Goal: Task Accomplishment & Management: Manage account settings

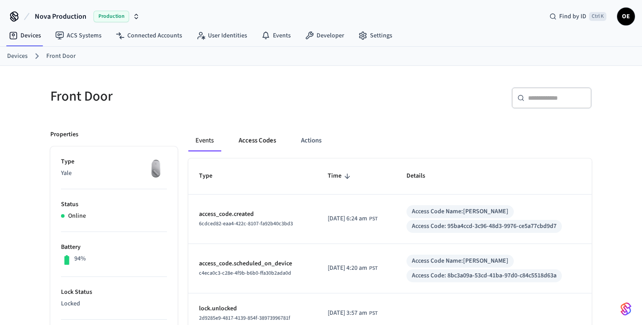
click at [260, 138] on button "Access Codes" at bounding box center [258, 140] width 52 height 21
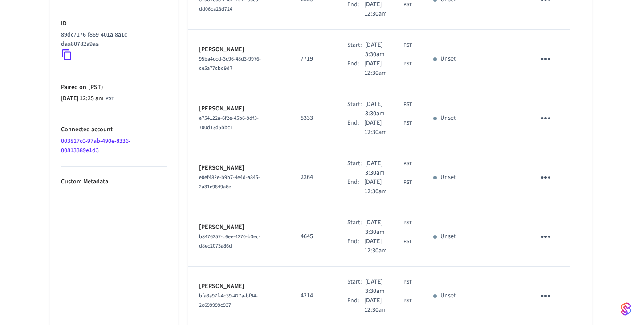
scroll to position [503, 0]
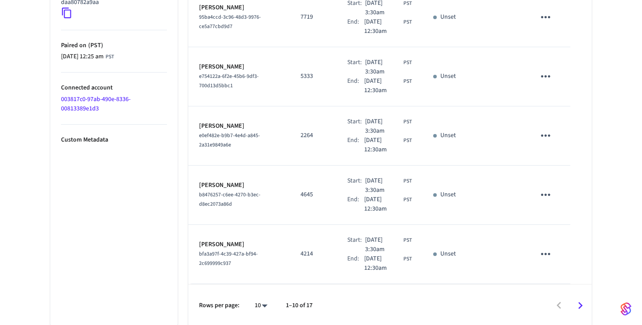
click at [576, 301] on icon "Go to next page" at bounding box center [581, 306] width 14 height 14
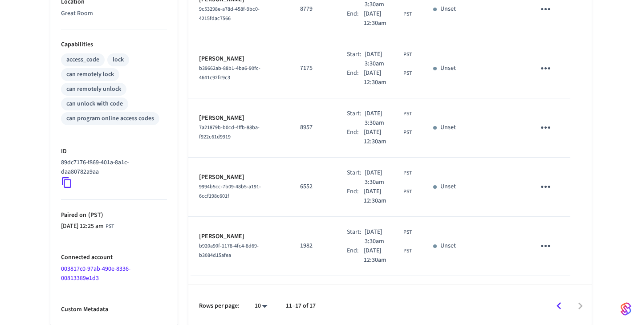
scroll to position [0, 0]
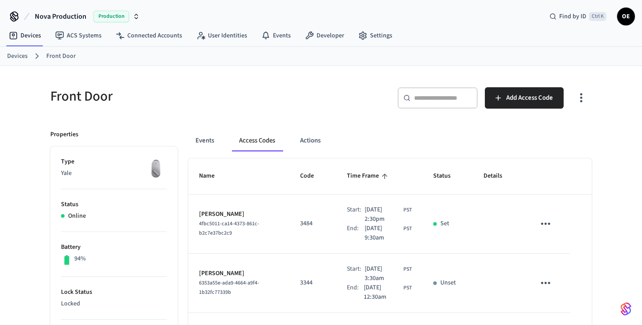
click at [556, 219] on td "sticky table" at bounding box center [548, 224] width 46 height 59
click at [551, 223] on icon "sticky table" at bounding box center [546, 224] width 14 height 14
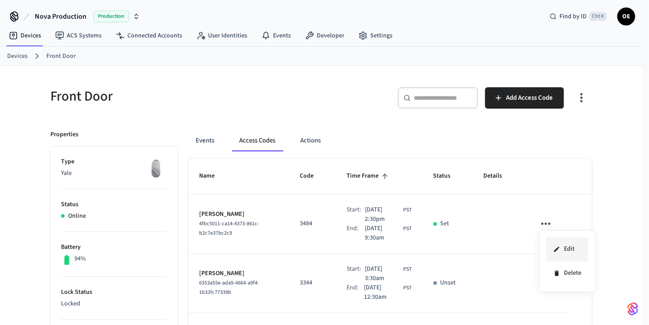
click at [552, 243] on li "Edit" at bounding box center [567, 249] width 42 height 24
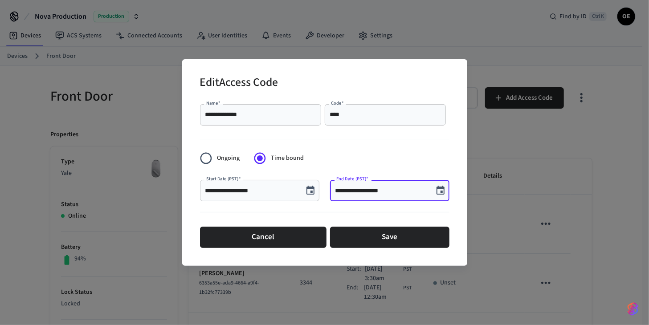
click at [391, 188] on input "**********" at bounding box center [381, 190] width 93 height 9
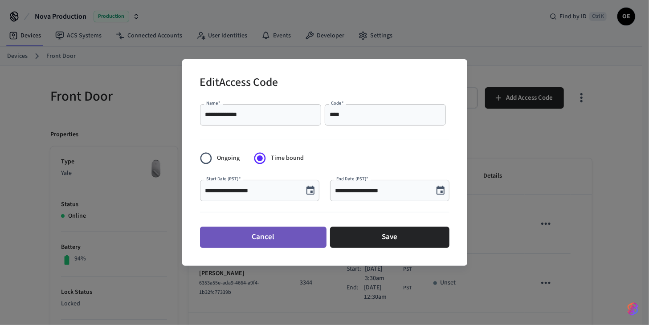
drag, startPoint x: 285, startPoint y: 231, endPoint x: 129, endPoint y: 65, distance: 227.8
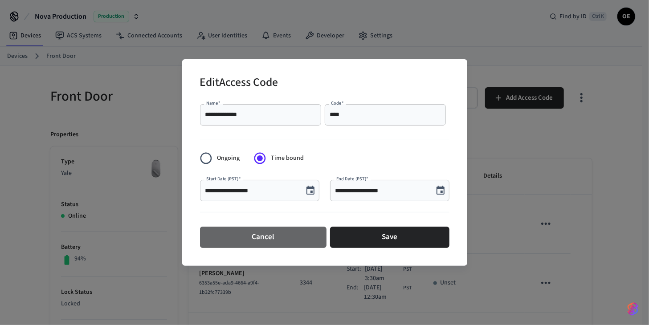
click at [285, 231] on button "Cancel" at bounding box center [263, 237] width 126 height 21
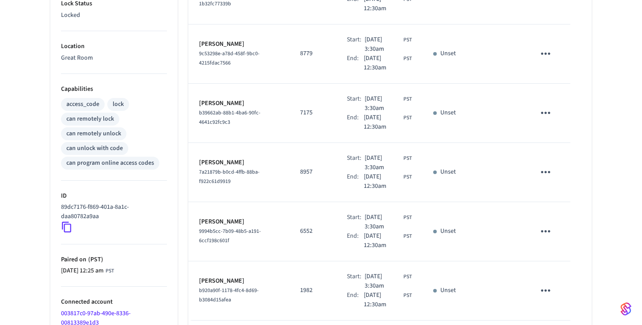
scroll to position [333, 0]
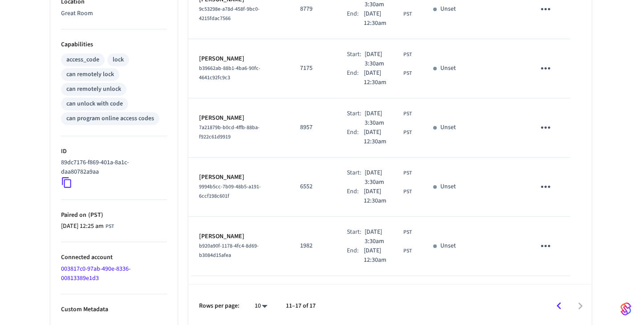
click at [556, 305] on icon "Go to previous page" at bounding box center [559, 306] width 14 height 14
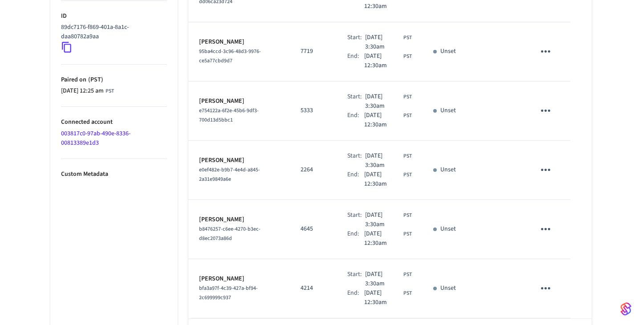
scroll to position [503, 0]
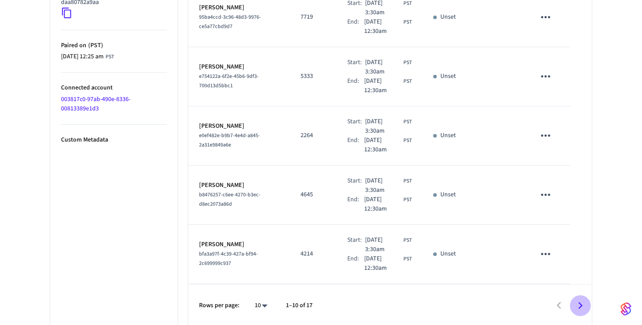
click at [574, 307] on icon "Go to next page" at bounding box center [581, 306] width 14 height 14
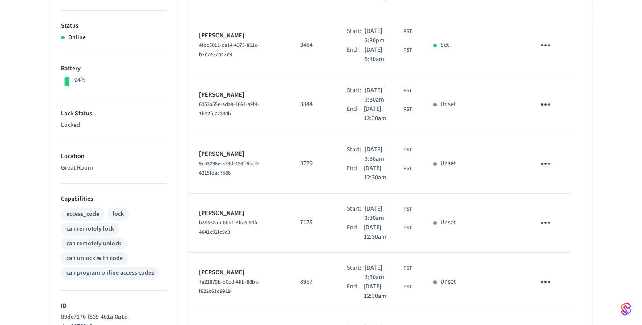
scroll to position [333, 0]
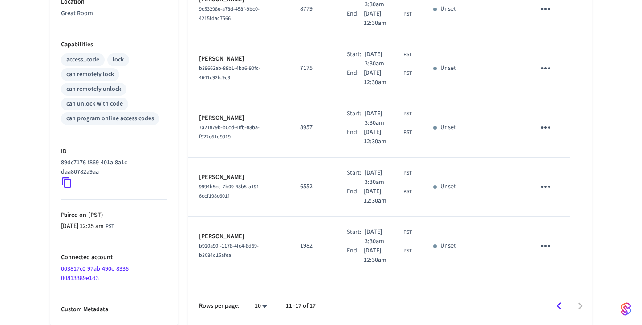
click at [555, 303] on icon "Go to previous page" at bounding box center [559, 306] width 14 height 14
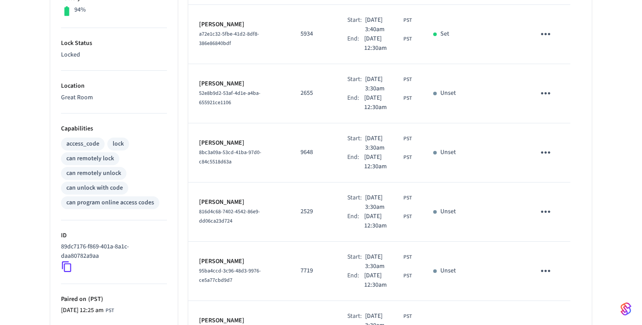
scroll to position [110, 0]
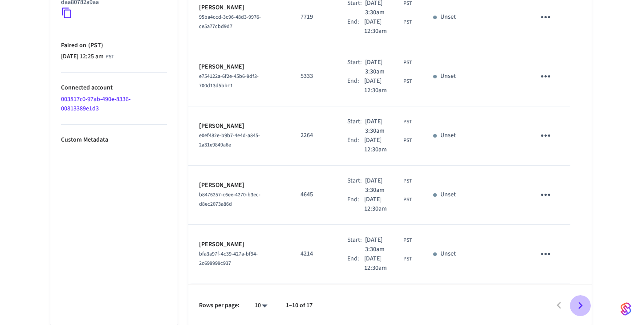
click at [586, 301] on icon "Go to next page" at bounding box center [581, 306] width 14 height 14
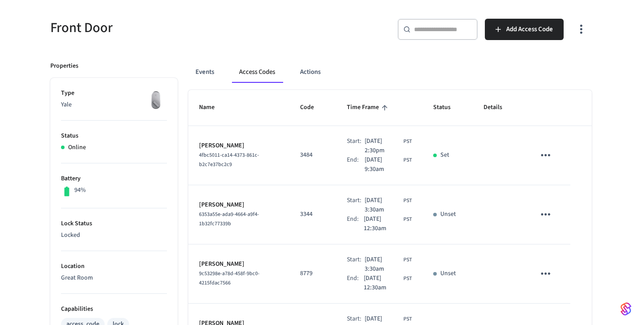
scroll to position [66, 0]
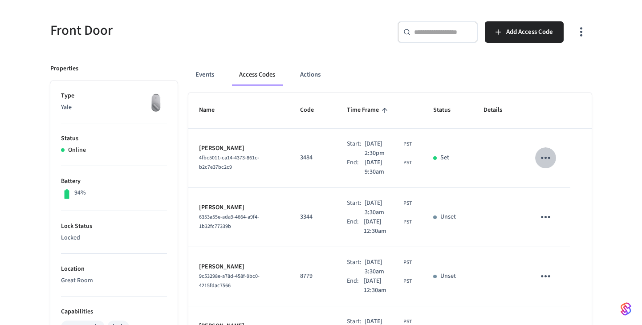
click at [546, 151] on icon "sticky table" at bounding box center [546, 158] width 14 height 14
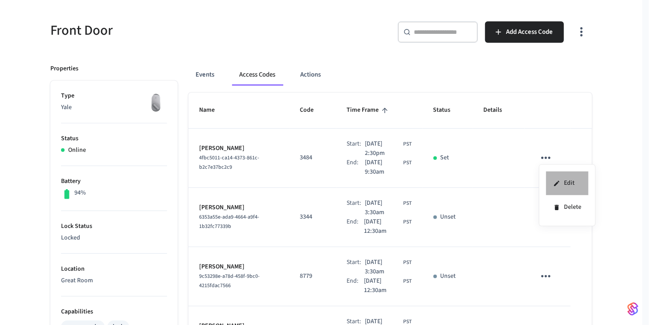
click at [550, 173] on li "Edit" at bounding box center [567, 183] width 42 height 24
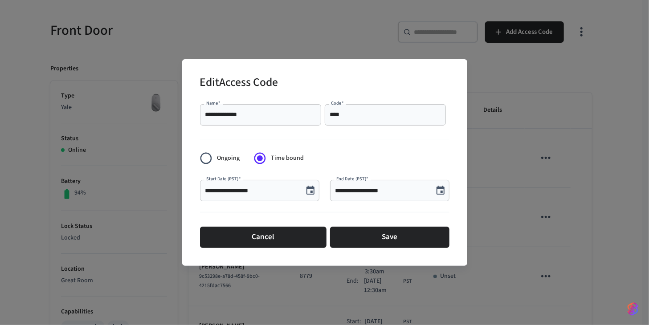
click at [370, 192] on input "**********" at bounding box center [381, 190] width 93 height 9
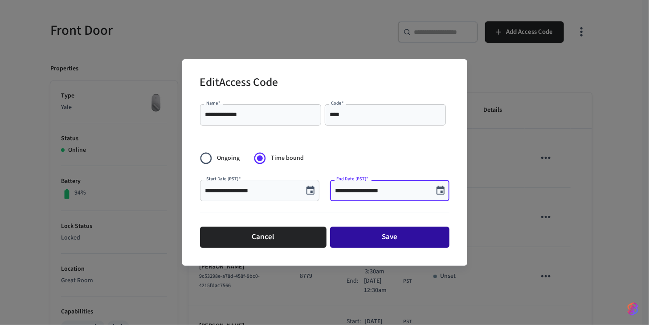
type input "**********"
click at [403, 240] on button "Save" at bounding box center [389, 237] width 119 height 21
